Goal: Manage account settings

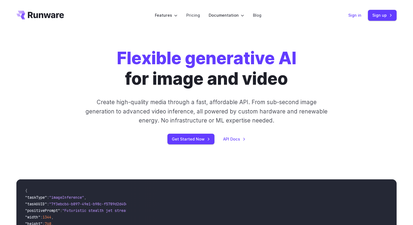
click at [354, 15] on link "Sign in" at bounding box center [354, 15] width 13 height 6
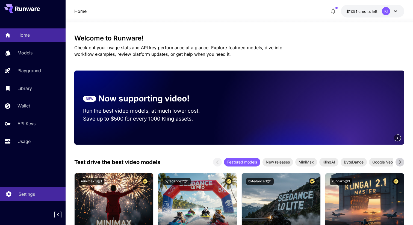
click at [29, 194] on p "Settings" at bounding box center [27, 194] width 16 height 7
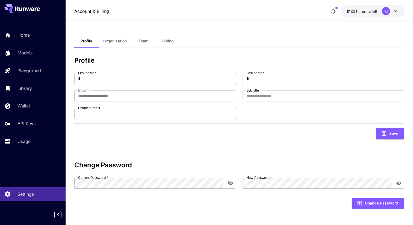
click at [159, 42] on button "Billing" at bounding box center [168, 40] width 25 height 13
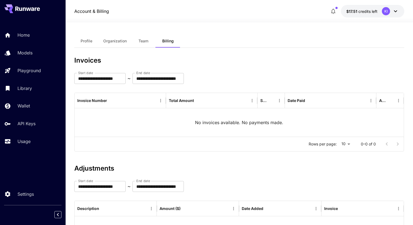
click at [87, 43] on span "Profile" at bounding box center [87, 41] width 12 height 5
